Goal: Task Accomplishment & Management: Manage account settings

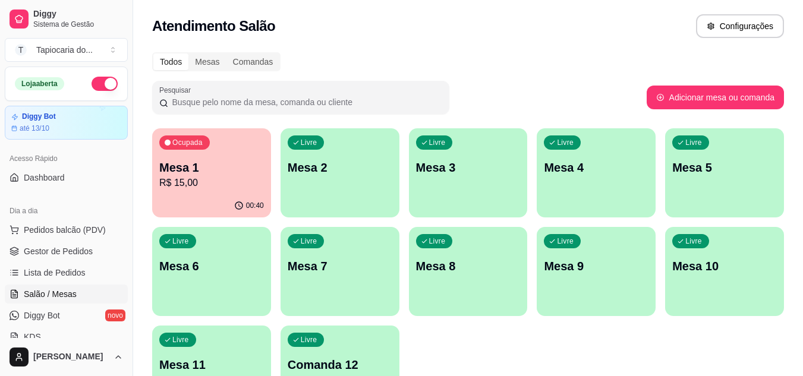
click at [204, 190] on div "Ocupada Mesa 1 R$ 15,00" at bounding box center [211, 161] width 119 height 66
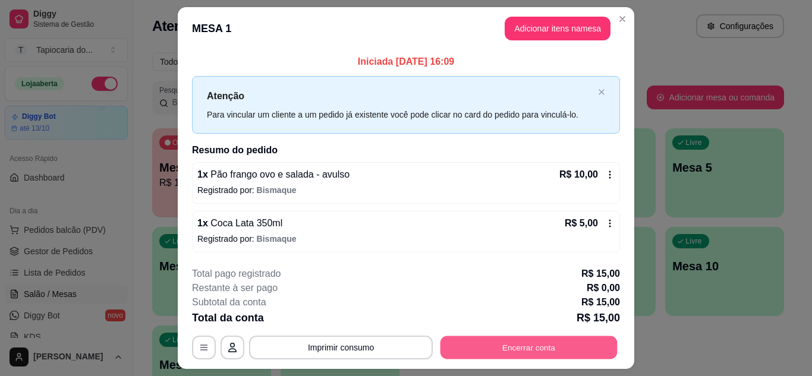
click at [488, 342] on button "Encerrar conta" at bounding box center [528, 347] width 177 height 23
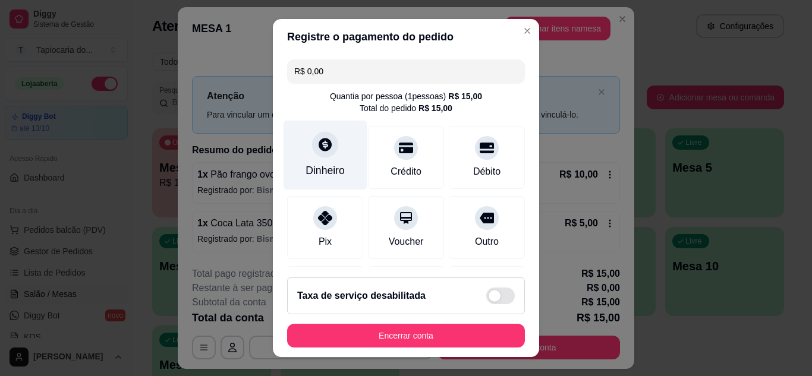
click at [325, 162] on div "Dinheiro" at bounding box center [325, 155] width 84 height 70
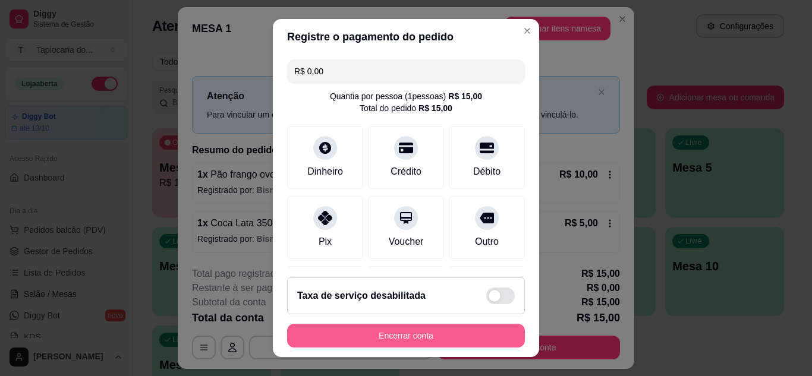
click at [380, 337] on button "Encerrar conta" at bounding box center [406, 336] width 238 height 24
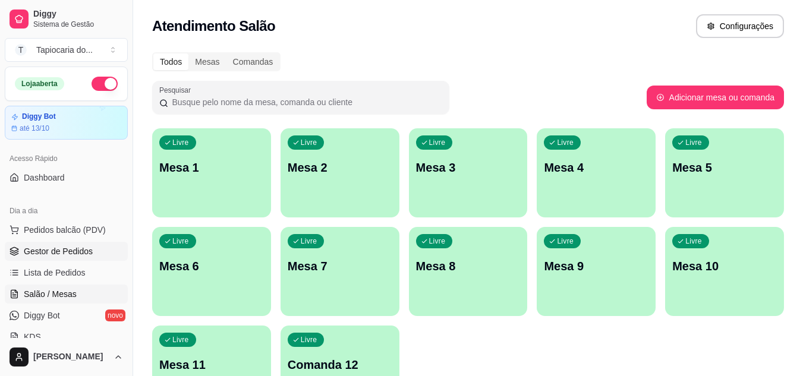
click at [65, 253] on span "Gestor de Pedidos" at bounding box center [58, 251] width 69 height 12
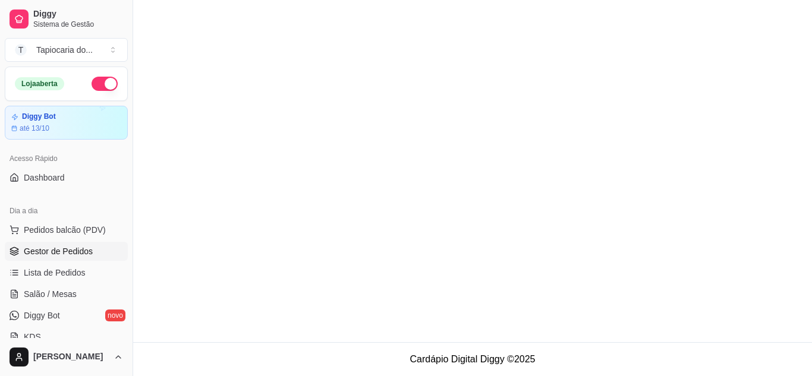
click at [87, 251] on span "Gestor de Pedidos" at bounding box center [58, 251] width 69 height 12
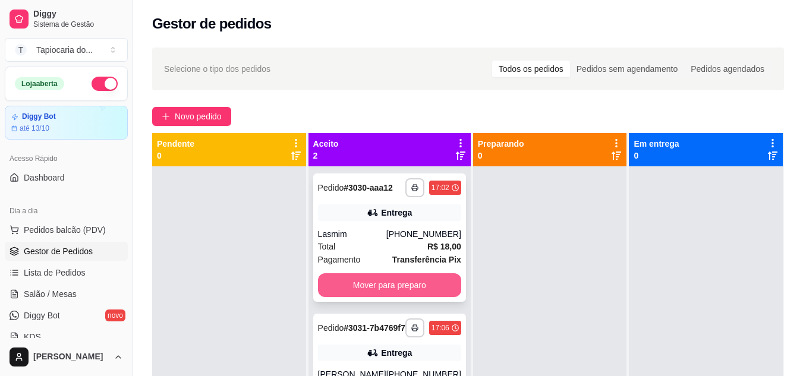
click at [381, 291] on button "Mover para preparo" at bounding box center [389, 285] width 143 height 24
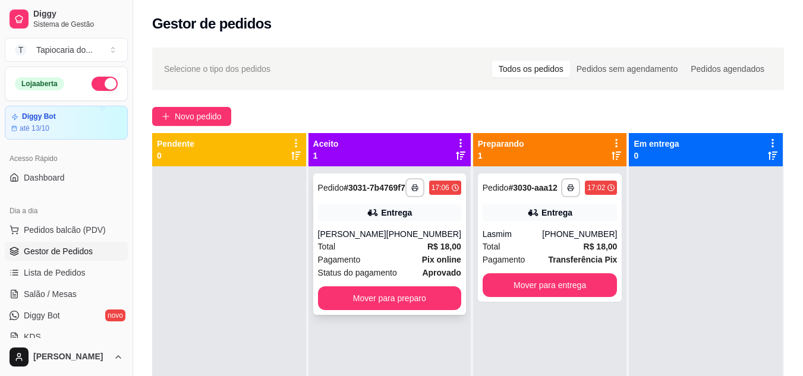
scroll to position [33, 0]
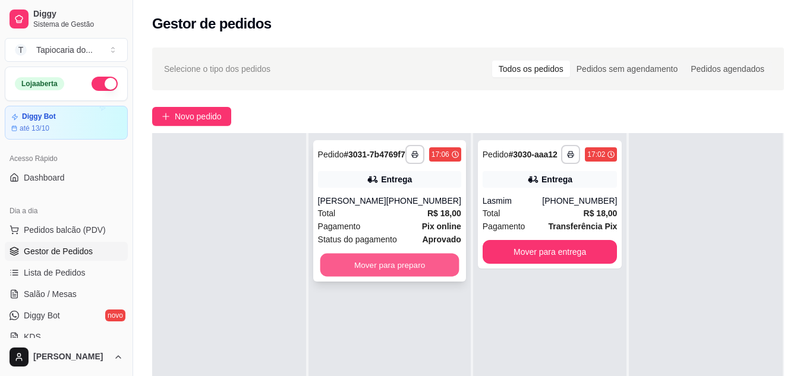
click at [386, 277] on button "Mover para preparo" at bounding box center [389, 265] width 139 height 23
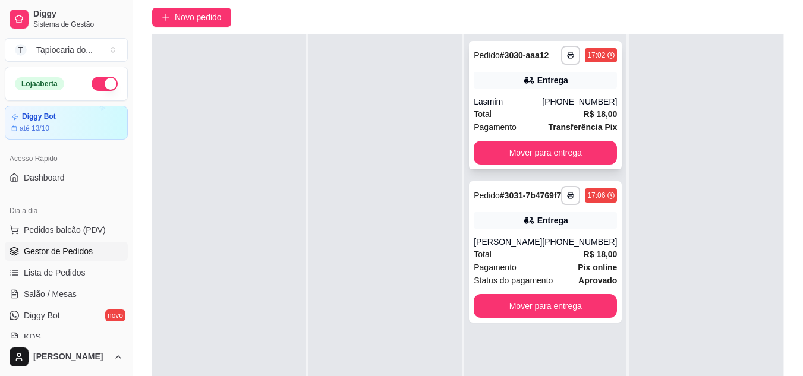
scroll to position [0, 0]
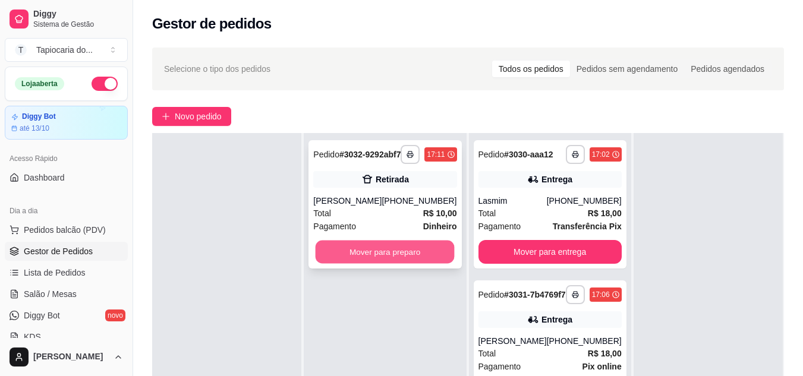
click at [411, 256] on button "Mover para preparo" at bounding box center [385, 252] width 139 height 23
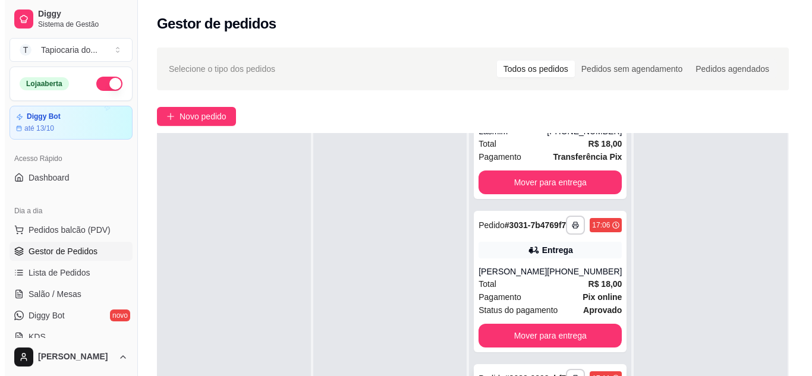
scroll to position [181, 0]
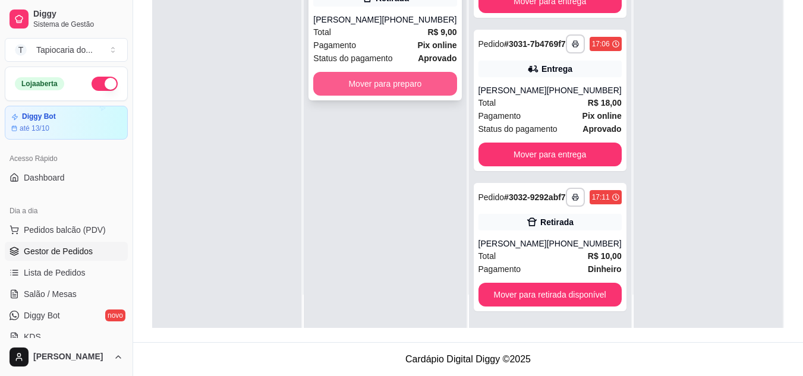
click at [347, 89] on button "Mover para preparo" at bounding box center [384, 84] width 143 height 24
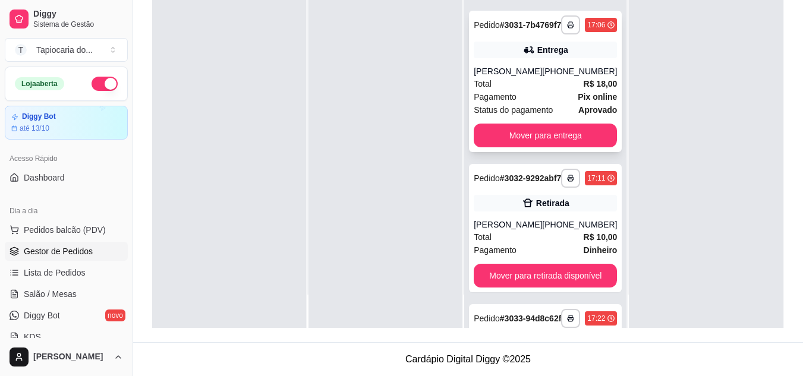
click at [583, 89] on strong "R$ 18,00" at bounding box center [600, 84] width 34 height 10
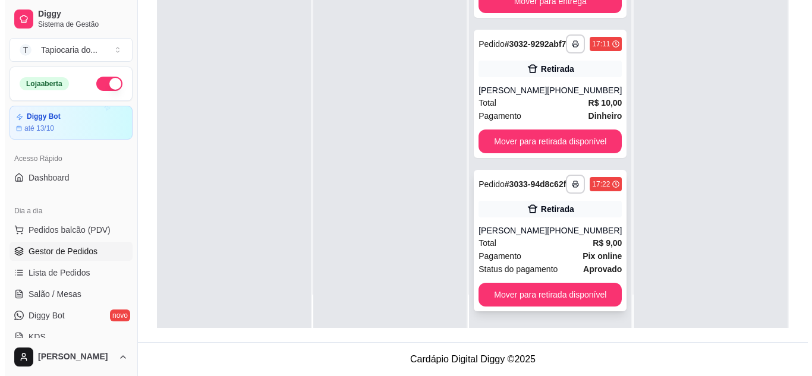
scroll to position [251, 0]
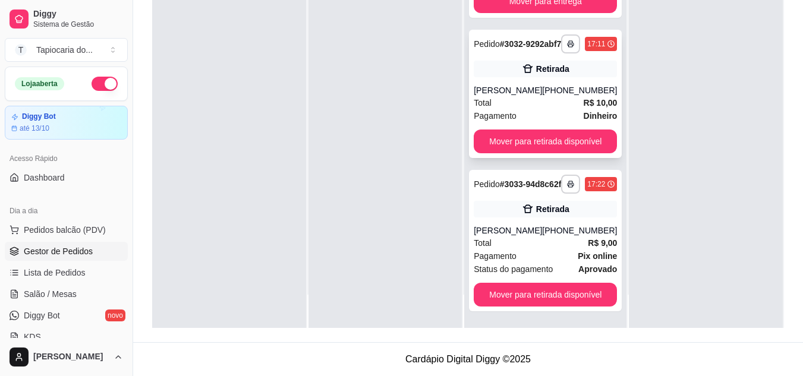
click at [506, 84] on div "[PERSON_NAME]" at bounding box center [508, 90] width 68 height 12
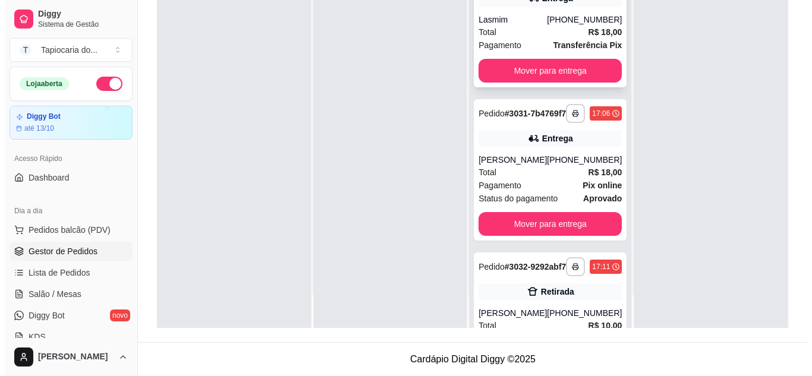
scroll to position [0, 0]
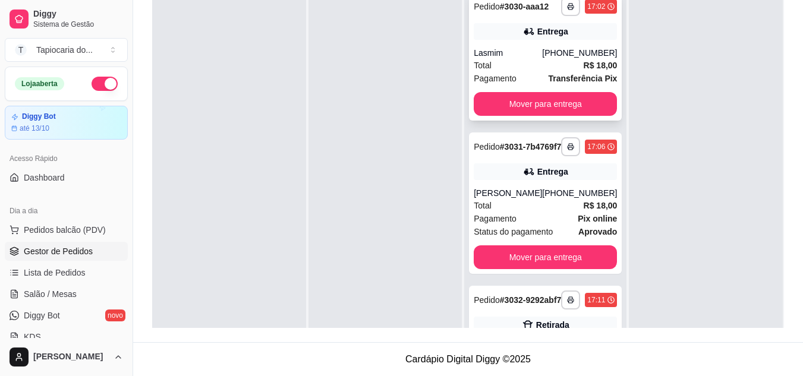
click at [557, 74] on strong "Transferência Pix" at bounding box center [582, 79] width 69 height 10
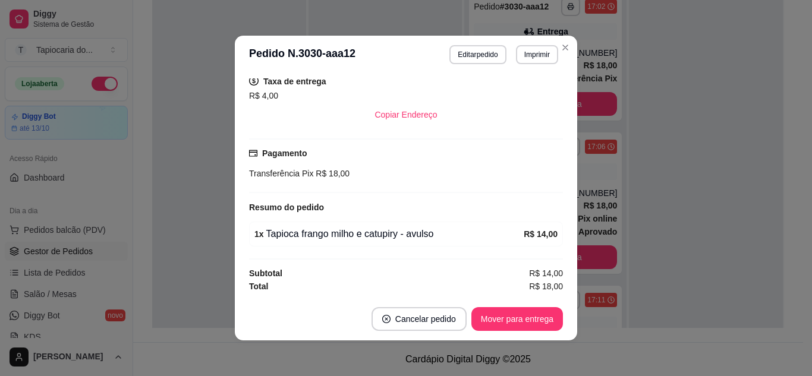
scroll to position [2, 0]
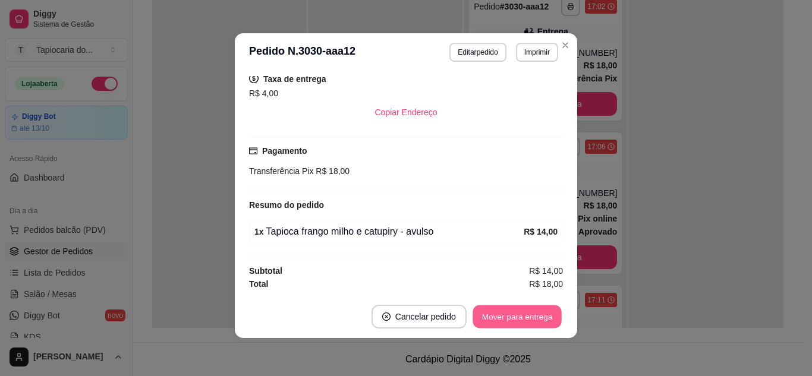
click at [541, 320] on button "Mover para entrega" at bounding box center [516, 316] width 89 height 23
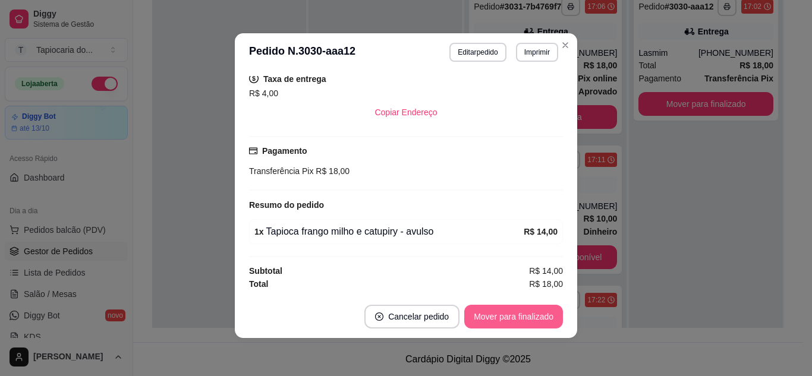
click at [497, 320] on button "Mover para finalizado" at bounding box center [513, 317] width 99 height 24
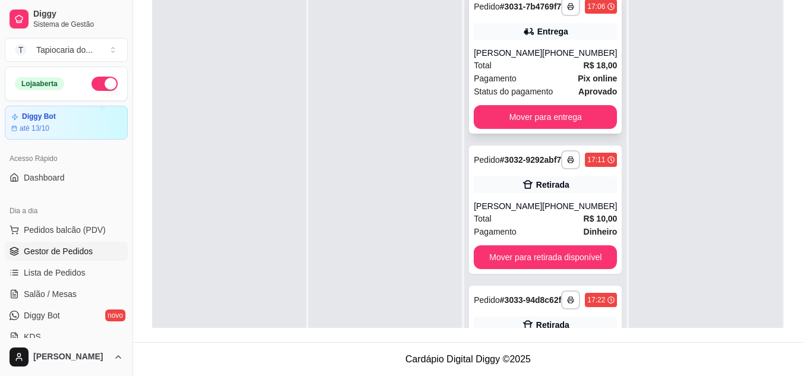
click at [543, 85] on div "Pagamento Pix online" at bounding box center [545, 78] width 143 height 13
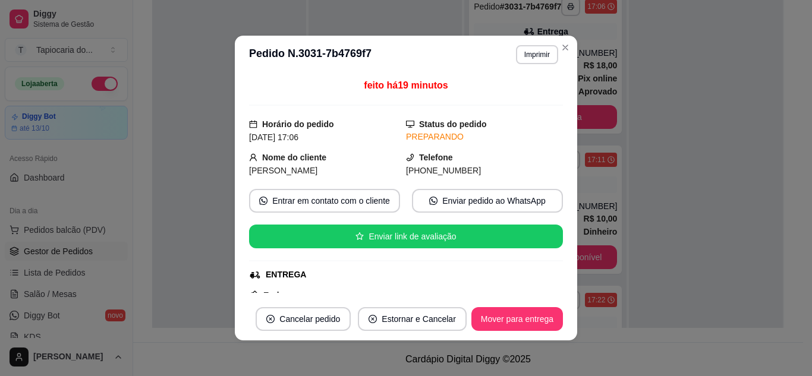
scroll to position [284, 0]
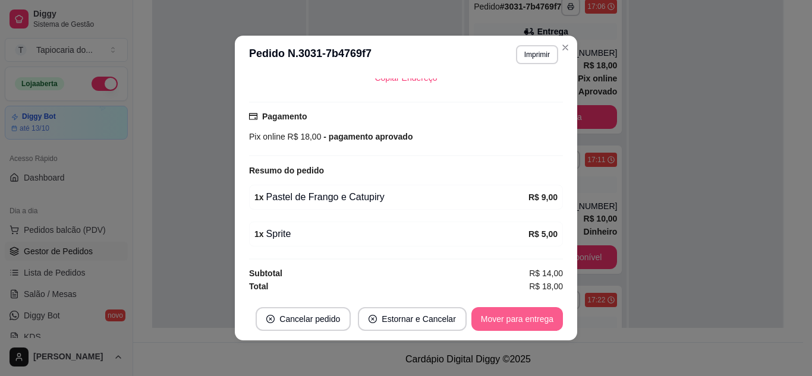
click at [531, 311] on button "Mover para entrega" at bounding box center [517, 319] width 92 height 24
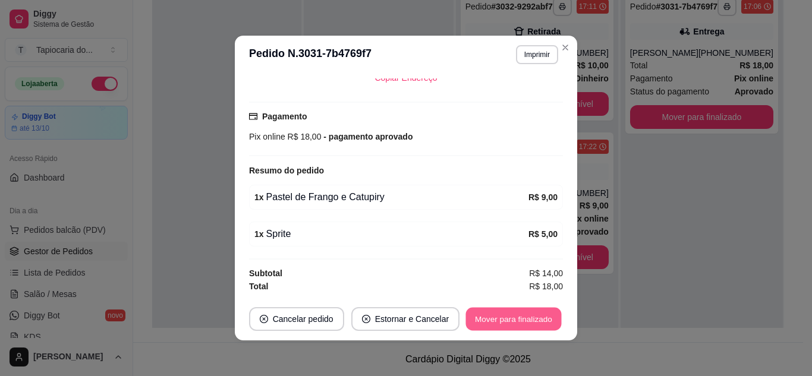
click at [533, 318] on button "Mover para finalizado" at bounding box center [514, 319] width 96 height 23
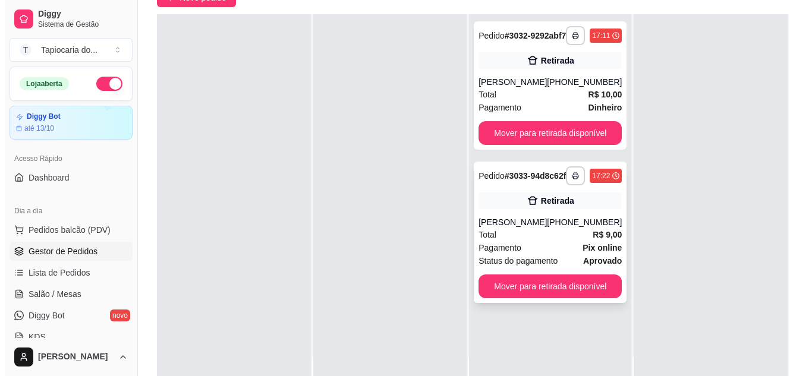
scroll to position [178, 0]
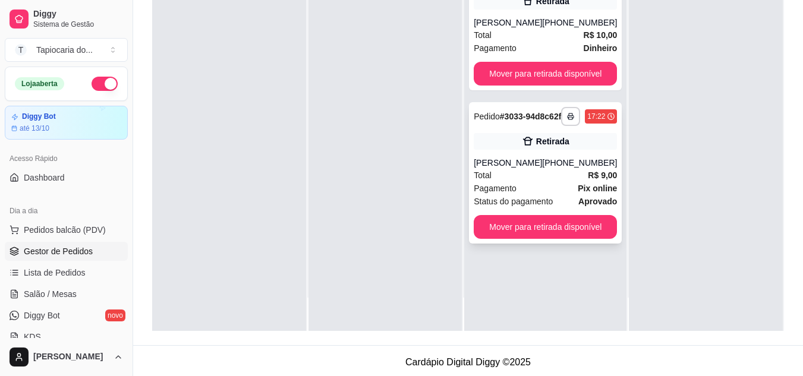
click at [506, 169] on div "[PERSON_NAME]" at bounding box center [508, 163] width 68 height 12
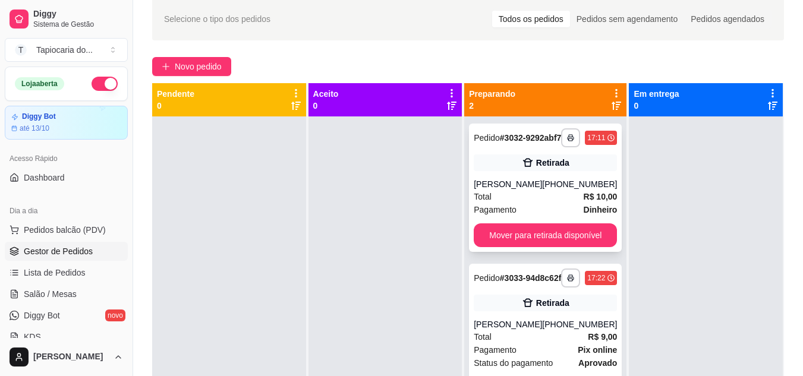
scroll to position [119, 0]
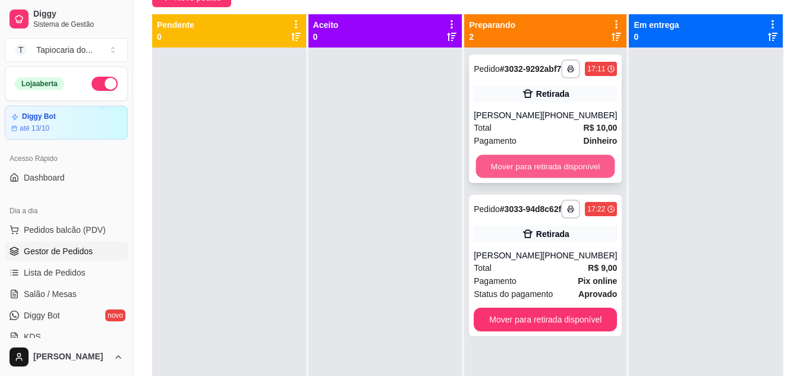
click at [516, 174] on button "Mover para retirada disponível" at bounding box center [545, 166] width 139 height 23
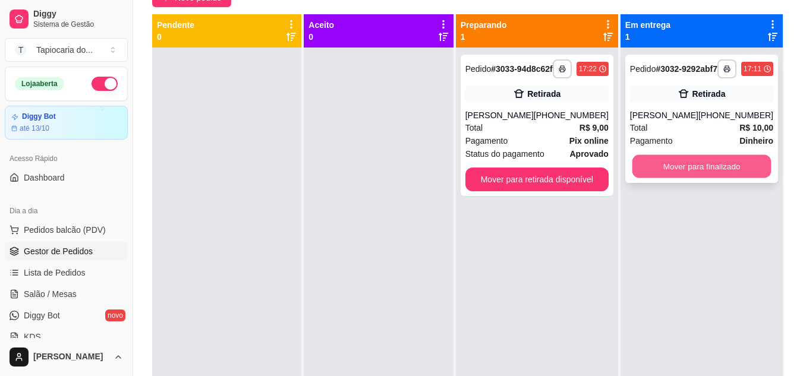
click at [702, 171] on button "Mover para finalizado" at bounding box center [701, 166] width 139 height 23
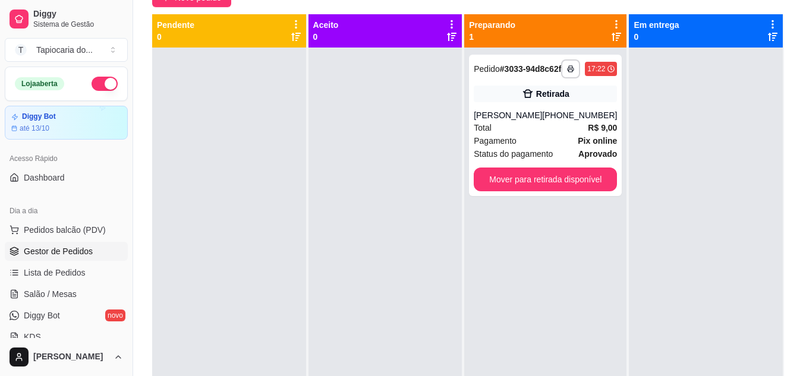
drag, startPoint x: 706, startPoint y: 214, endPoint x: 701, endPoint y: 221, distance: 9.3
click at [703, 219] on div at bounding box center [706, 236] width 154 height 376
click at [61, 296] on span "Salão / Mesas" at bounding box center [50, 294] width 53 height 12
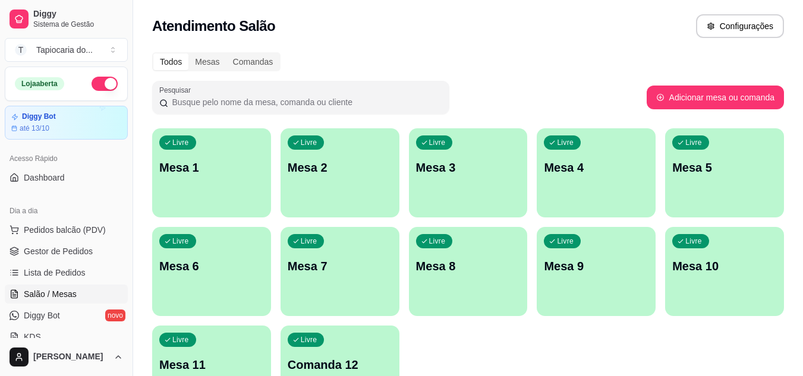
click at [747, 181] on div "Livre Mesa 5" at bounding box center [724, 165] width 119 height 75
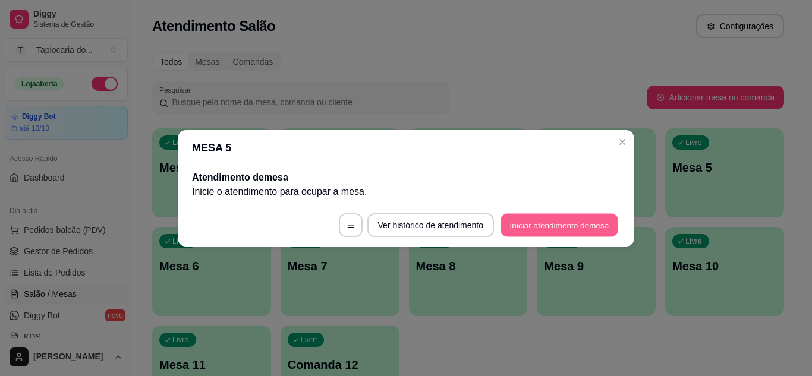
click at [538, 228] on button "Iniciar atendimento de mesa" at bounding box center [559, 224] width 118 height 23
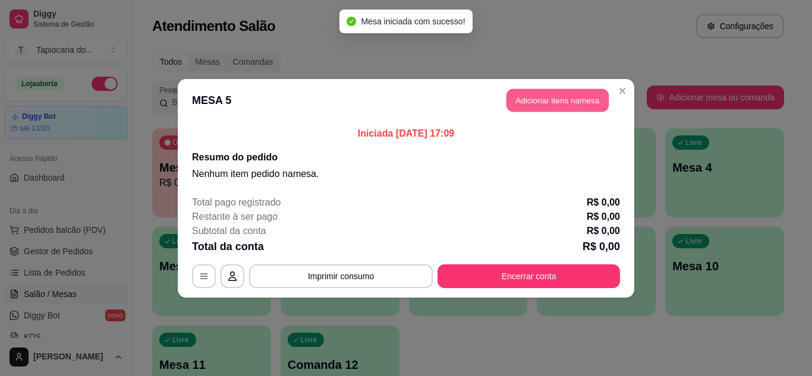
click at [544, 103] on button "Adicionar itens na mesa" at bounding box center [557, 100] width 102 height 23
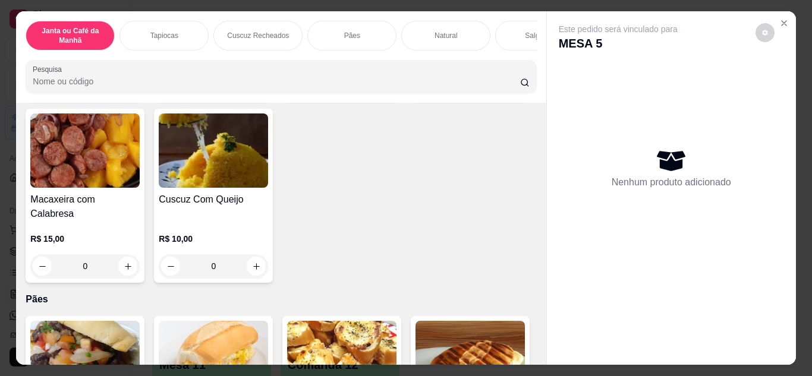
scroll to position [2139, 0]
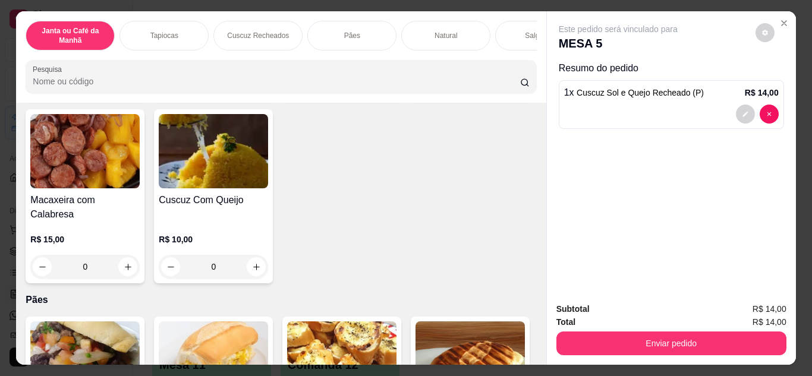
type input "1"
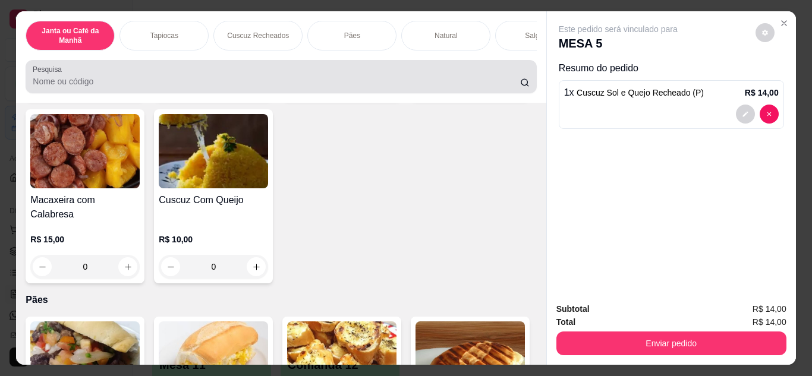
click at [343, 84] on input "Pesquisa" at bounding box center [276, 81] width 487 height 12
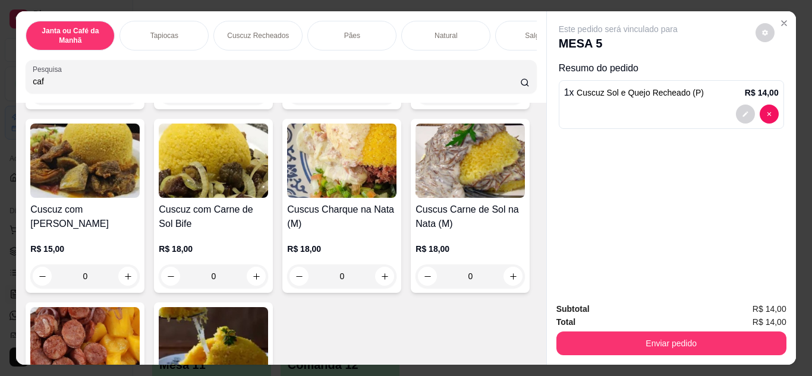
click at [333, 85] on input "caf" at bounding box center [276, 81] width 487 height 12
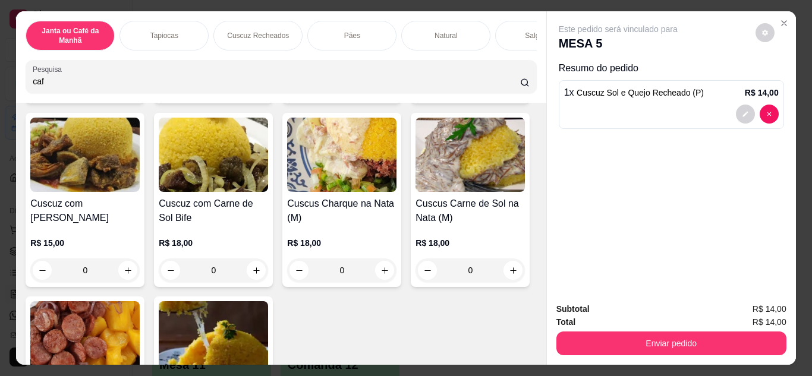
type input "caf"
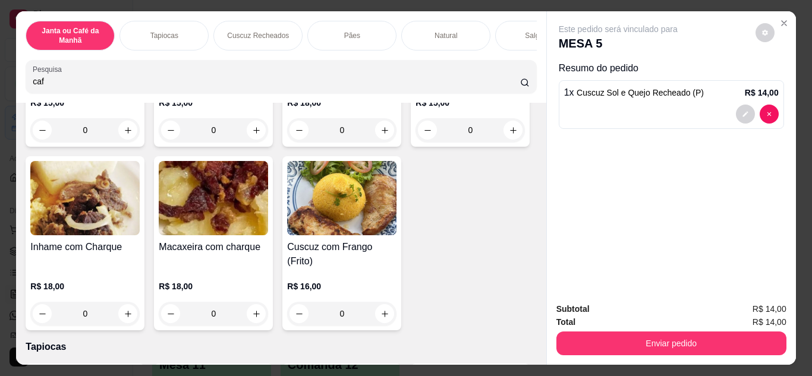
scroll to position [0, 0]
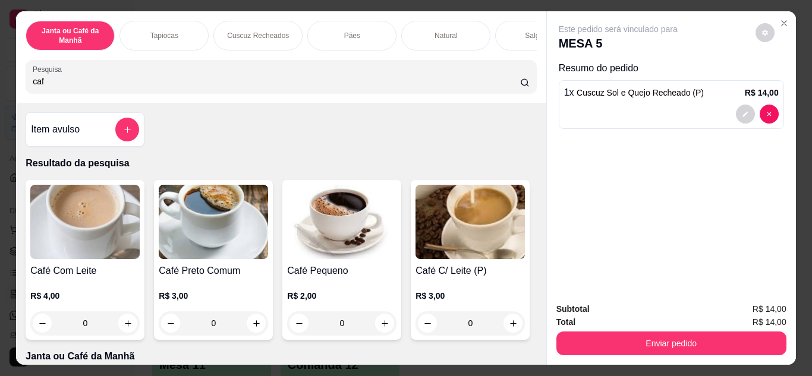
click at [247, 323] on button "increase-product-quantity" at bounding box center [256, 323] width 19 height 19
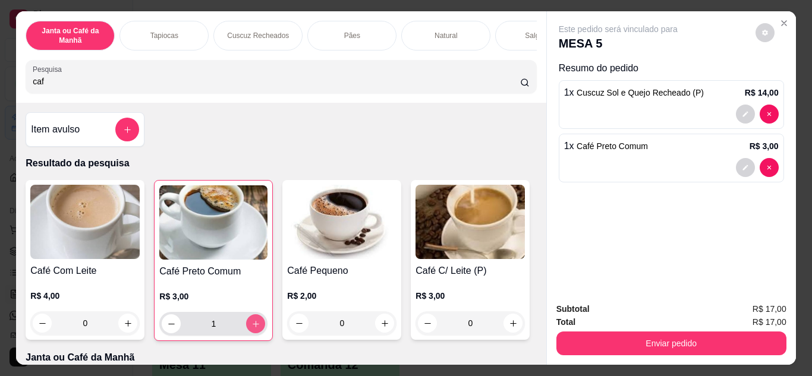
type input "1"
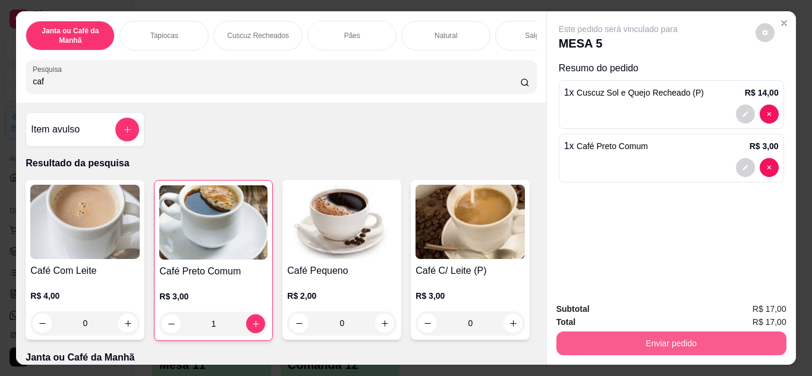
click at [720, 332] on button "Enviar pedido" at bounding box center [671, 344] width 230 height 24
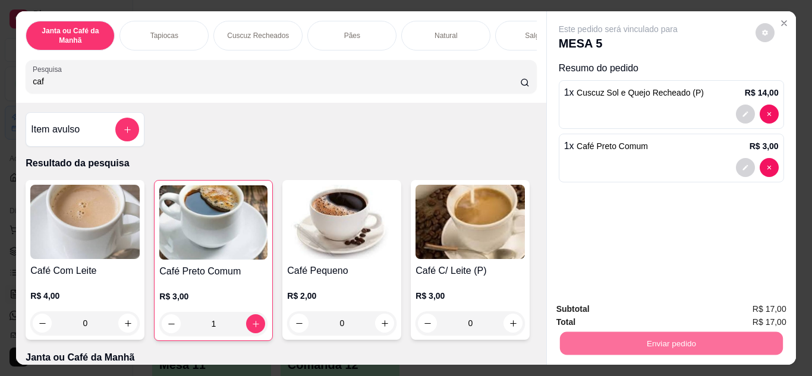
click at [756, 308] on button "Enviar pedido" at bounding box center [755, 309] width 65 height 22
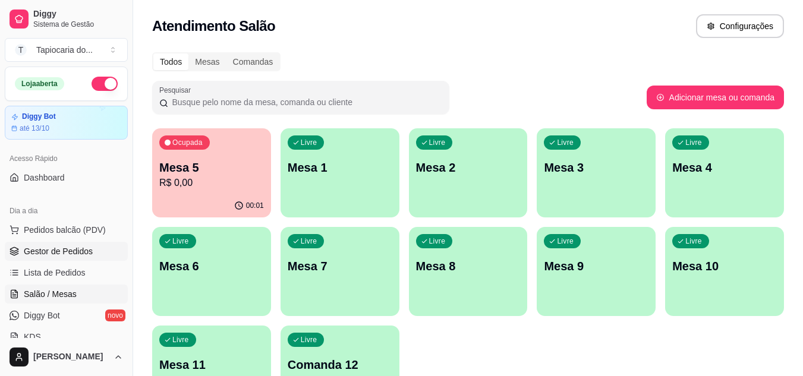
click at [81, 257] on link "Gestor de Pedidos" at bounding box center [66, 251] width 123 height 19
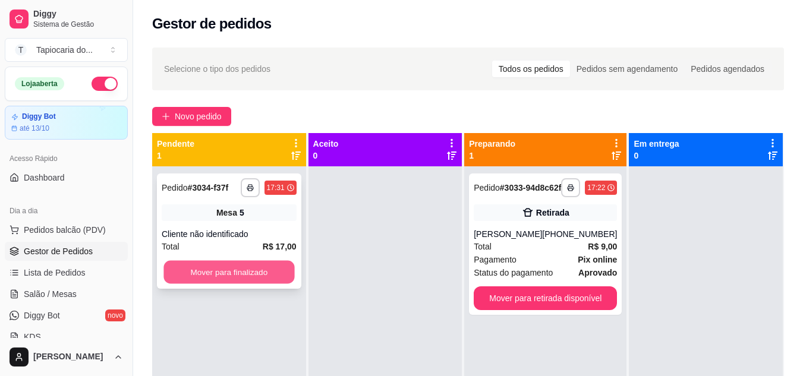
click at [267, 273] on button "Mover para finalizado" at bounding box center [228, 272] width 131 height 23
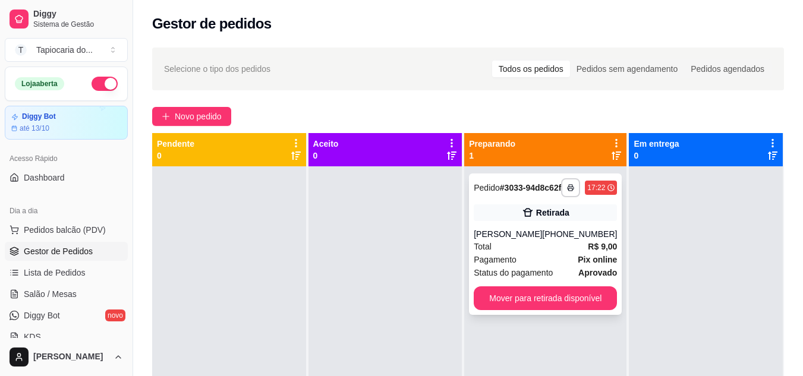
click at [535, 251] on div "Total R$ 9,00" at bounding box center [545, 246] width 143 height 13
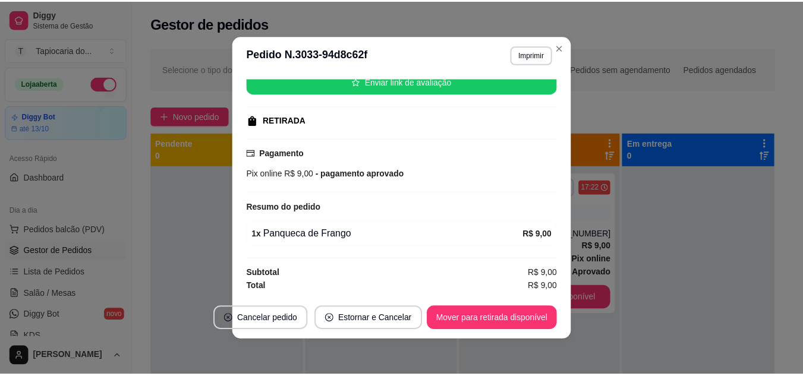
scroll to position [2, 0]
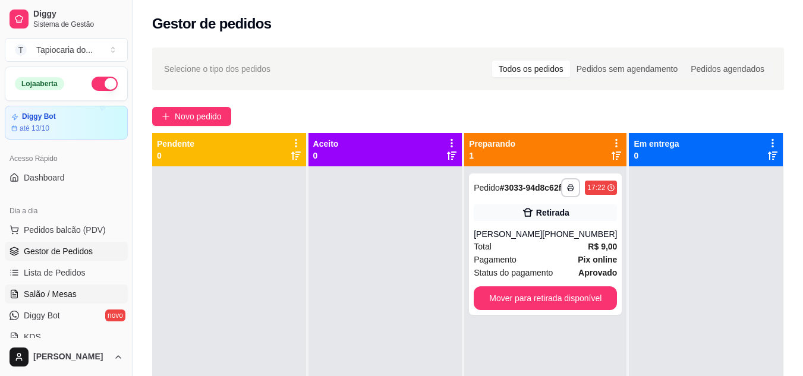
click at [59, 295] on span "Salão / Mesas" at bounding box center [50, 294] width 53 height 12
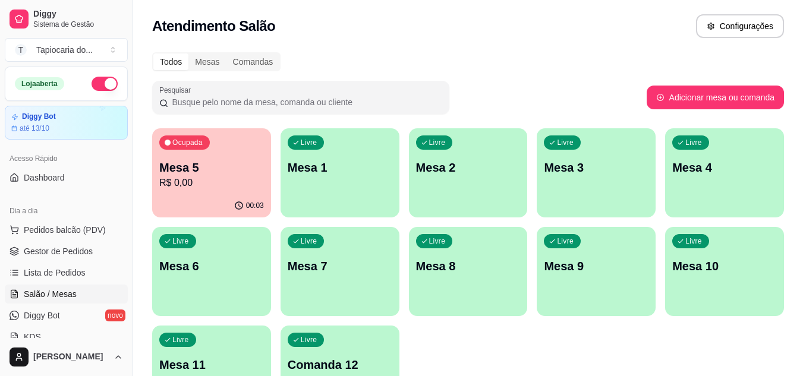
click at [218, 185] on p "R$ 0,00" at bounding box center [211, 183] width 105 height 14
click at [61, 256] on span "Gestor de Pedidos" at bounding box center [58, 251] width 69 height 12
